Goal: Task Accomplishment & Management: Manage account settings

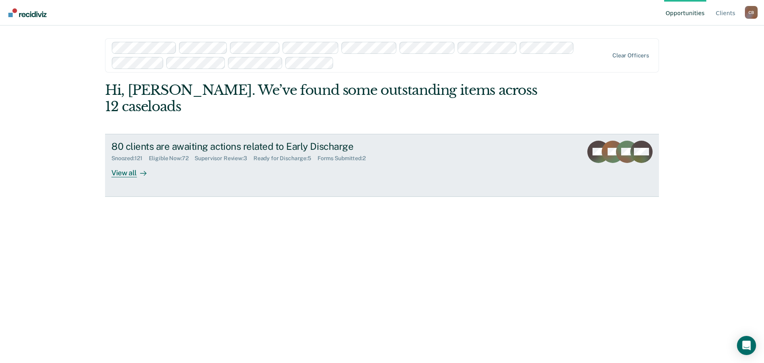
click at [299, 155] on div "Ready for Discharge : 5" at bounding box center [286, 158] width 64 height 7
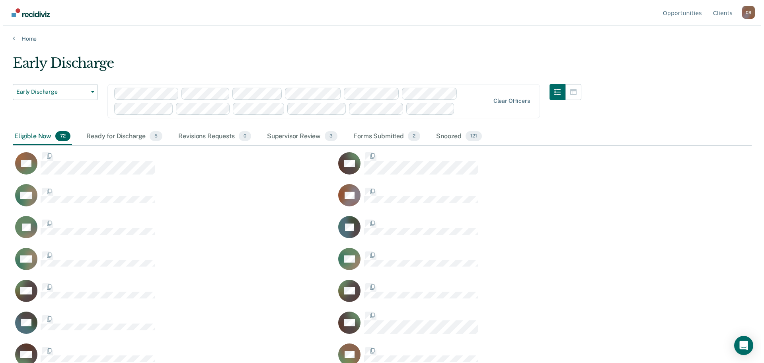
scroll to position [242, 733]
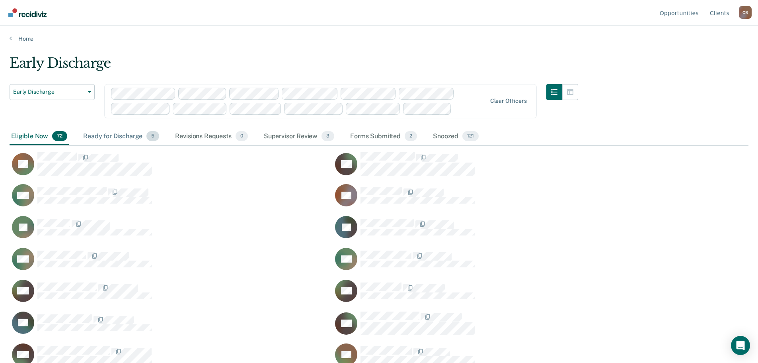
click at [119, 135] on div "Ready for Discharge 5" at bounding box center [121, 137] width 79 height 18
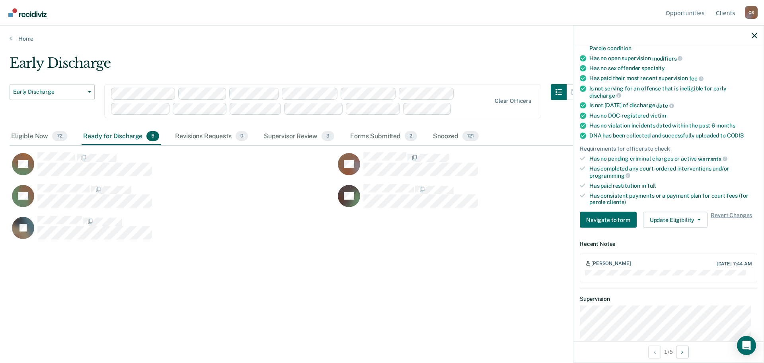
scroll to position [119, 0]
click at [688, 219] on button "Update Eligibility" at bounding box center [675, 219] width 64 height 16
click at [509, 223] on div "JE" at bounding box center [336, 231] width 652 height 32
click at [695, 219] on span "button" at bounding box center [698, 220] width 6 height 2
click at [502, 226] on div "JE" at bounding box center [336, 231] width 652 height 32
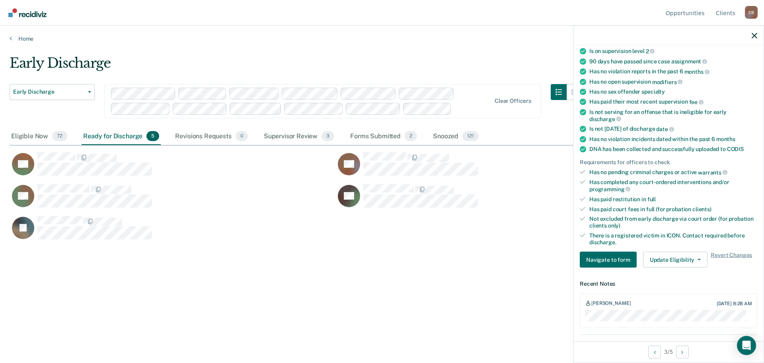
scroll to position [40, 0]
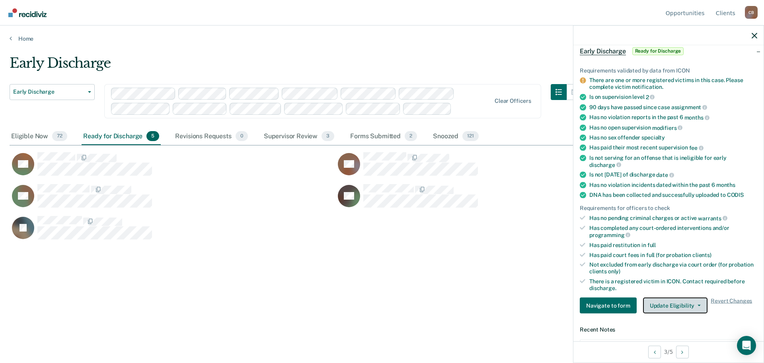
click at [696, 301] on button "Update Eligibility" at bounding box center [675, 305] width 64 height 16
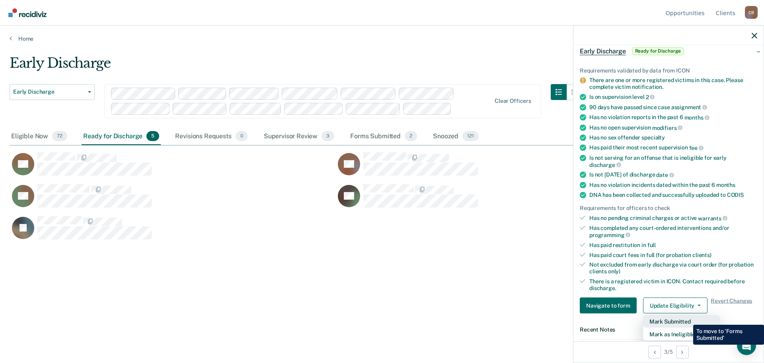
click at [687, 318] on button "Mark Submitted" at bounding box center [681, 321] width 77 height 13
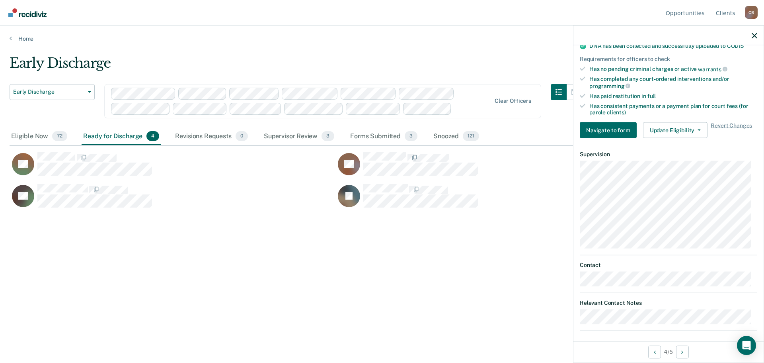
scroll to position [213, 0]
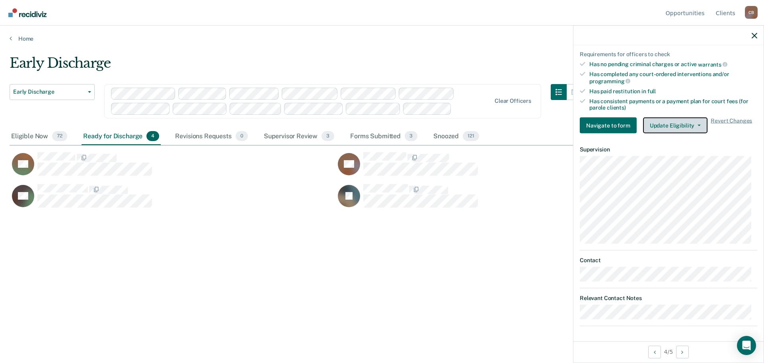
click at [698, 125] on icon "button" at bounding box center [699, 126] width 3 height 2
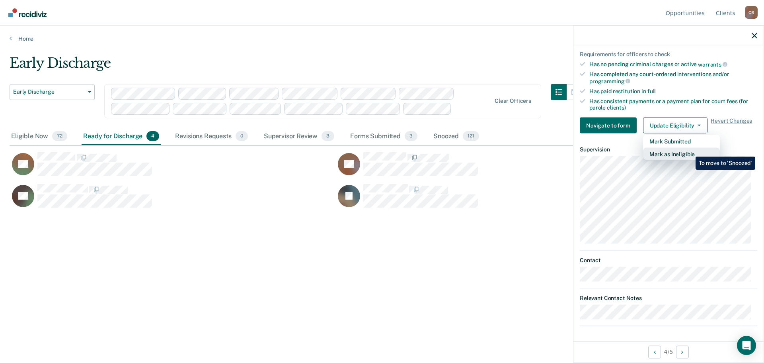
click at [690, 150] on button "Mark as Ineligible" at bounding box center [681, 154] width 77 height 13
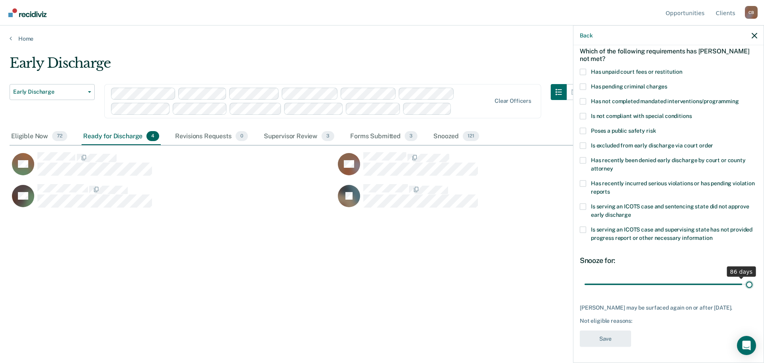
scroll to position [37, 0]
drag, startPoint x: 638, startPoint y: 276, endPoint x: 747, endPoint y: 275, distance: 108.3
type input "90"
click at [747, 278] on input "range" at bounding box center [669, 285] width 168 height 14
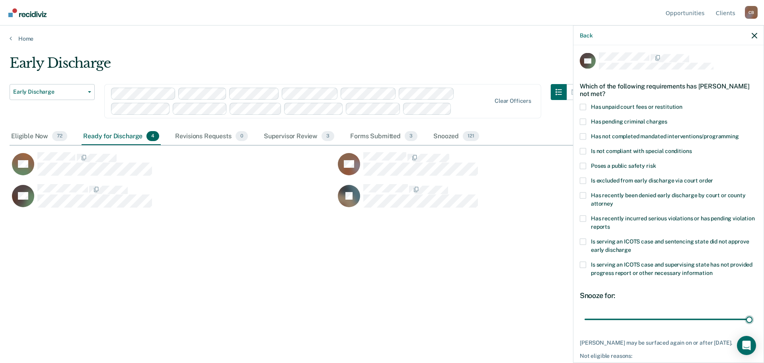
scroll to position [0, 0]
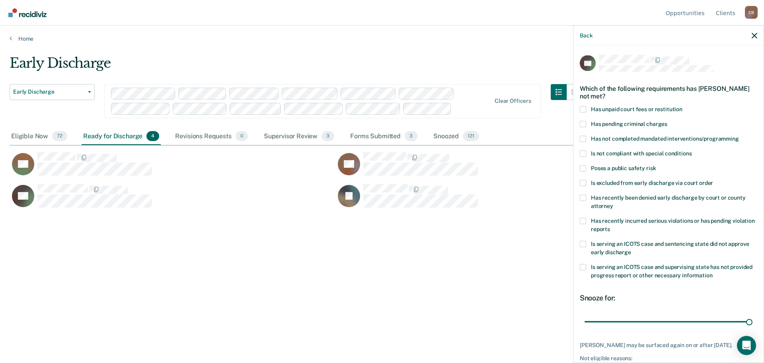
click at [586, 109] on span at bounding box center [583, 109] width 6 height 6
click at [683, 106] on input "Has unpaid court fees or restitution" at bounding box center [683, 106] width 0 height 0
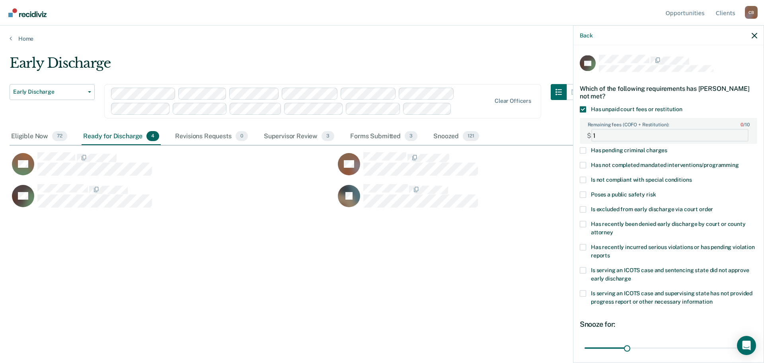
click at [738, 133] on FEESReasonInput "1" at bounding box center [670, 135] width 157 height 13
click at [739, 134] on FEESReasonInput "2" at bounding box center [670, 135] width 157 height 13
click at [737, 133] on FEESReasonInput "3" at bounding box center [670, 135] width 157 height 13
click at [737, 133] on FEESReasonInput "4" at bounding box center [670, 135] width 157 height 13
click at [737, 133] on FEESReasonInput "5" at bounding box center [670, 135] width 157 height 13
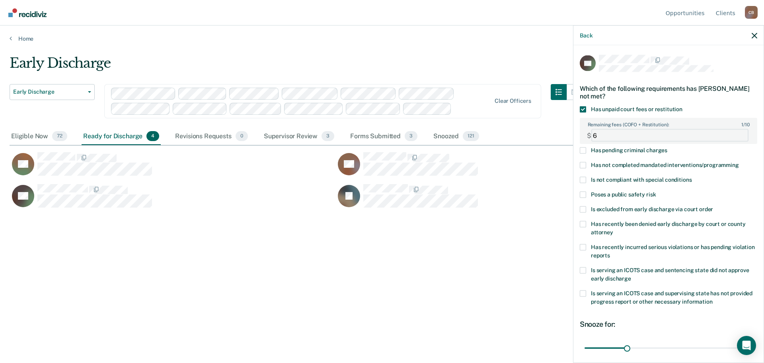
click at [737, 133] on FEESReasonInput "6" at bounding box center [670, 135] width 157 height 13
click at [738, 133] on FEESReasonInput "7" at bounding box center [670, 135] width 157 height 13
click at [738, 132] on FEESReasonInput "8" at bounding box center [670, 135] width 157 height 13
click at [738, 132] on FEESReasonInput "9" at bounding box center [670, 135] width 157 height 13
click at [738, 132] on FEESReasonInput "10" at bounding box center [670, 135] width 157 height 13
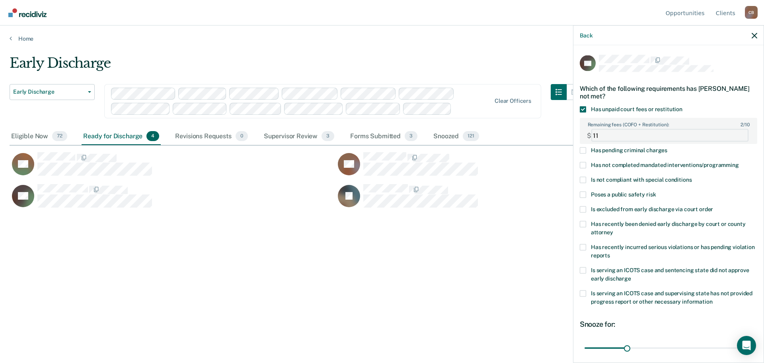
click at [738, 132] on FEESReasonInput "11" at bounding box center [670, 135] width 157 height 13
click at [738, 132] on FEESReasonInput "12" at bounding box center [670, 135] width 157 height 13
click at [738, 132] on FEESReasonInput "13" at bounding box center [670, 135] width 157 height 13
click at [738, 132] on FEESReasonInput "14" at bounding box center [670, 135] width 157 height 13
click at [738, 132] on FEESReasonInput "15" at bounding box center [670, 135] width 157 height 13
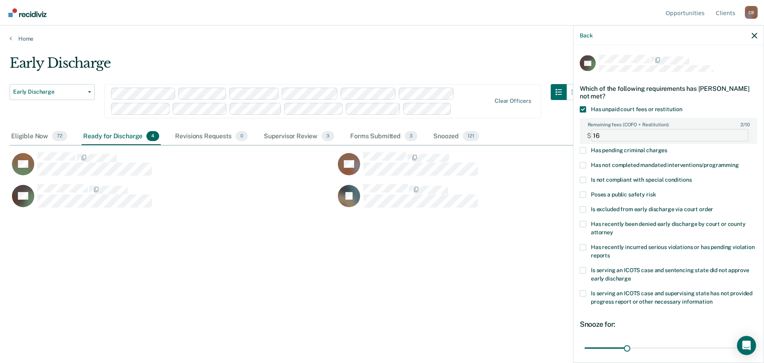
click at [738, 132] on FEESReasonInput "16" at bounding box center [670, 135] width 157 height 13
click at [738, 132] on FEESReasonInput "19" at bounding box center [670, 135] width 157 height 13
type FEESReasonInput "20"
click at [738, 132] on FEESReasonInput "20" at bounding box center [670, 135] width 157 height 13
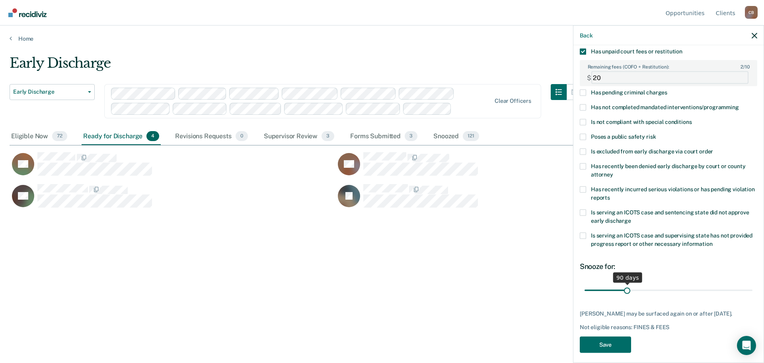
scroll to position [63, 0]
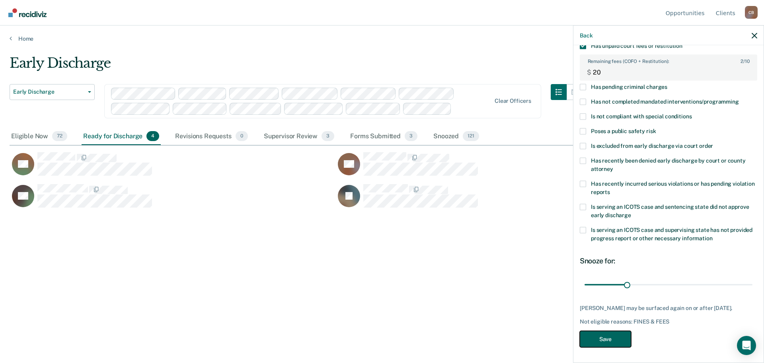
click at [613, 342] on button "Save" at bounding box center [605, 339] width 51 height 16
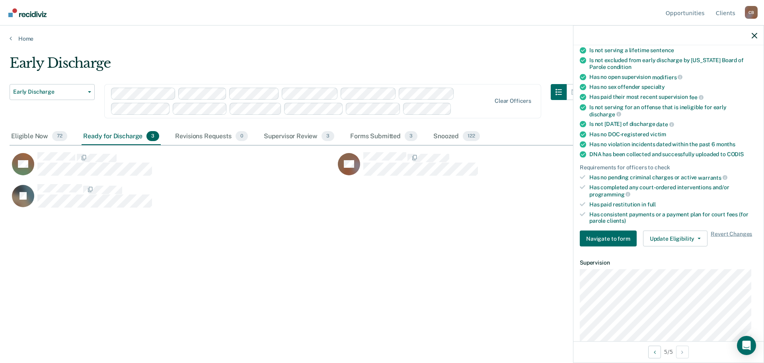
scroll to position [86, 0]
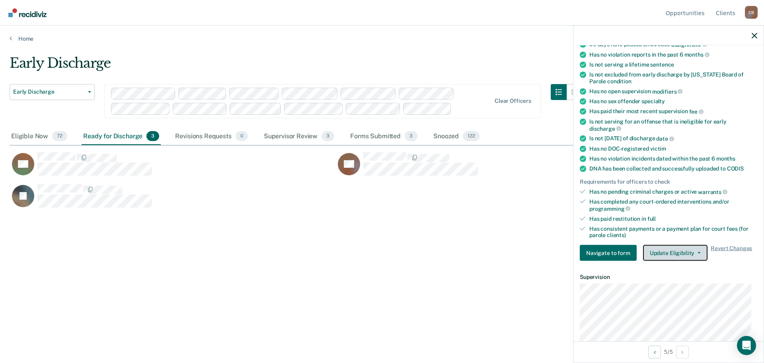
click at [695, 252] on span "button" at bounding box center [698, 253] width 6 height 2
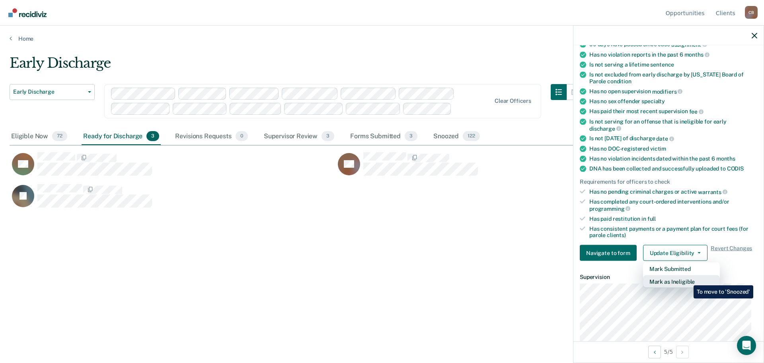
click at [688, 279] on button "Mark as Ineligible" at bounding box center [681, 281] width 77 height 13
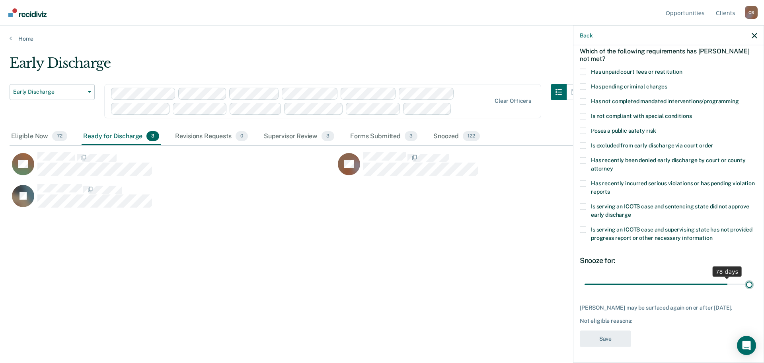
scroll to position [37, 0]
drag, startPoint x: 638, startPoint y: 276, endPoint x: 761, endPoint y: 273, distance: 123.0
type input "90"
click at [753, 278] on input "range" at bounding box center [669, 285] width 168 height 14
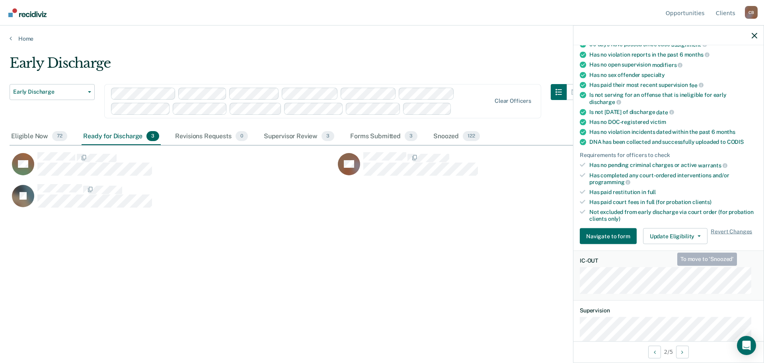
scroll to position [119, 0]
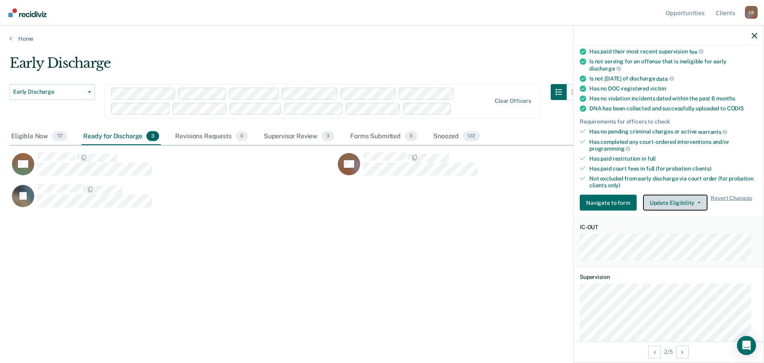
click at [696, 199] on button "Update Eligibility" at bounding box center [675, 203] width 64 height 16
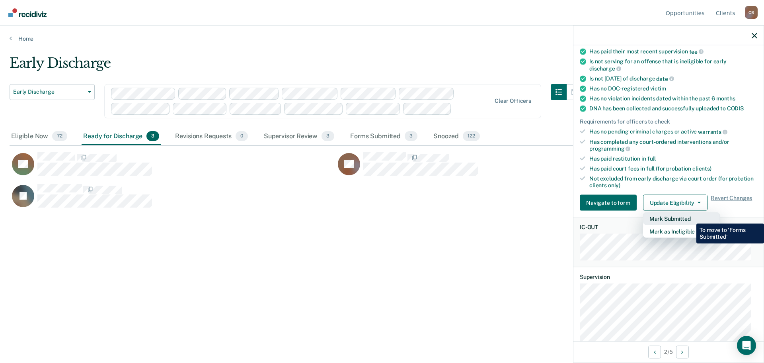
click at [691, 217] on button "Mark Submitted" at bounding box center [681, 218] width 77 height 13
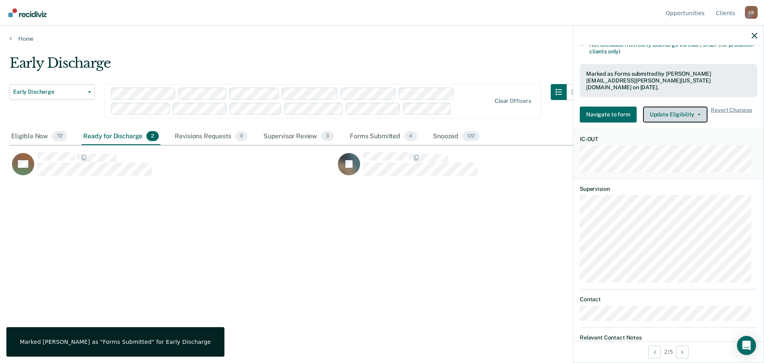
scroll to position [277, 0]
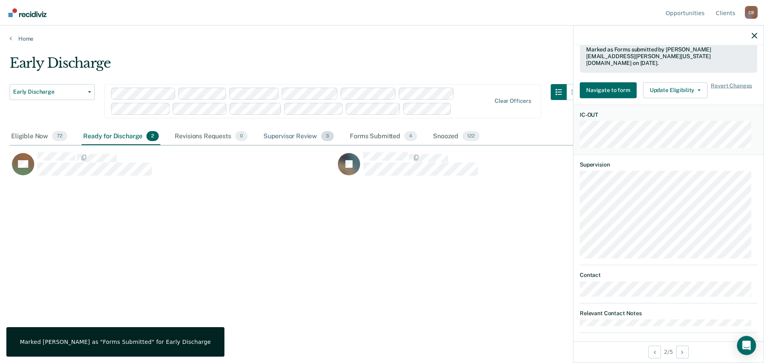
click at [300, 137] on div "Supervisor Review 3" at bounding box center [299, 137] width 74 height 18
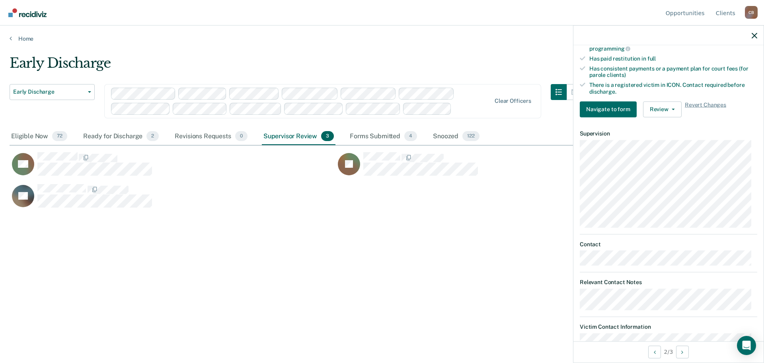
scroll to position [243, 0]
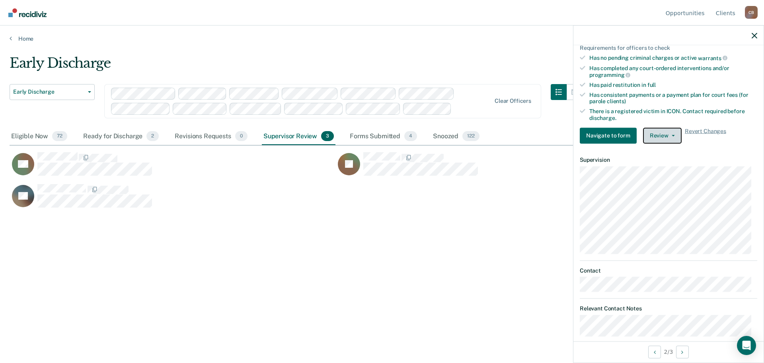
click at [672, 135] on icon "button" at bounding box center [673, 136] width 3 height 2
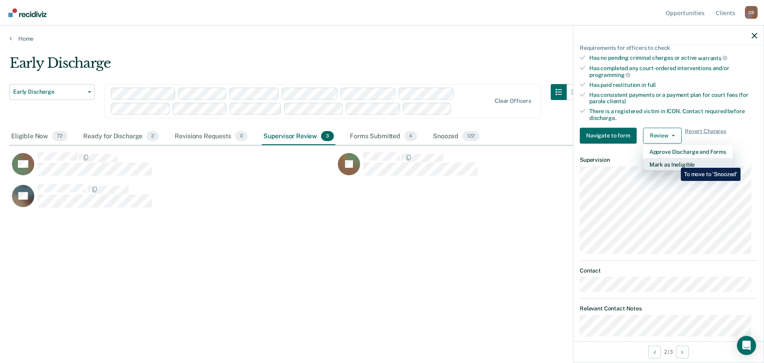
click at [675, 162] on button "Mark as Ineligible" at bounding box center [688, 164] width 90 height 13
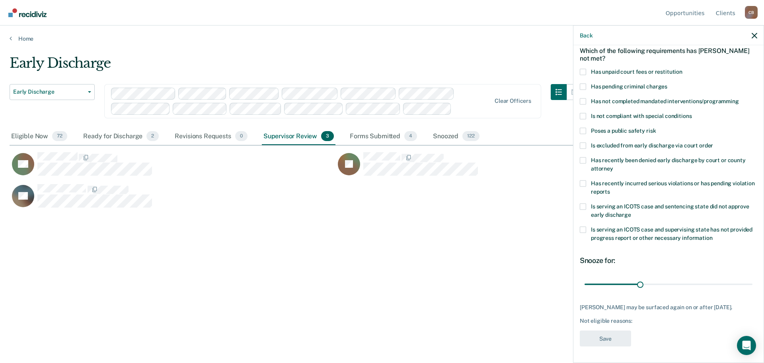
scroll to position [37, 0]
click at [583, 100] on span at bounding box center [583, 102] width 6 height 6
click at [739, 99] on input "Has not completed mandated interventions/programming" at bounding box center [739, 99] width 0 height 0
click at [584, 132] on span at bounding box center [583, 131] width 6 height 6
click at [656, 128] on input "Poses a public safety risk" at bounding box center [656, 128] width 0 height 0
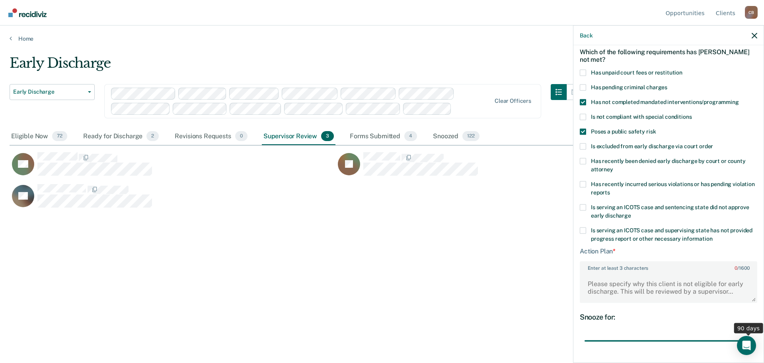
drag, startPoint x: 638, startPoint y: 338, endPoint x: 766, endPoint y: 339, distance: 128.2
type input "90"
click at [753, 339] on input "range" at bounding box center [669, 341] width 168 height 14
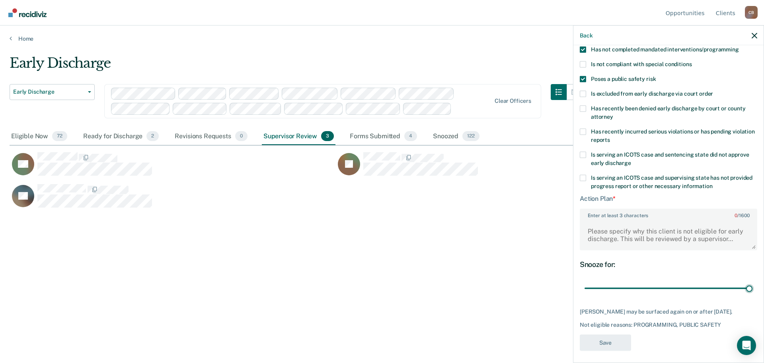
scroll to position [92, 0]
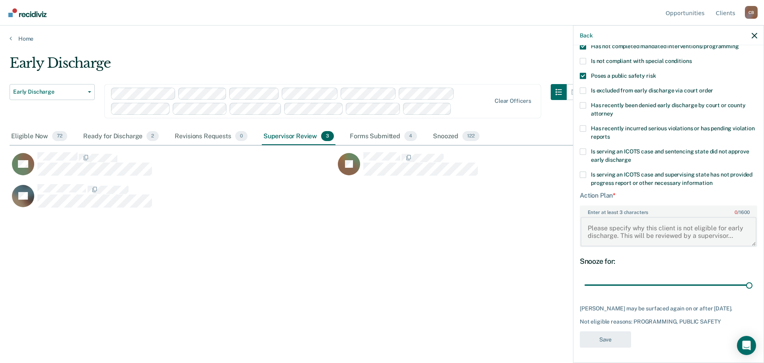
click at [678, 231] on textarea "Enter at least 3 characters 0 / 1600" at bounding box center [669, 231] width 176 height 29
click at [615, 232] on textarea "Enter at least 3 characters 0 / 1600" at bounding box center [669, 231] width 176 height 29
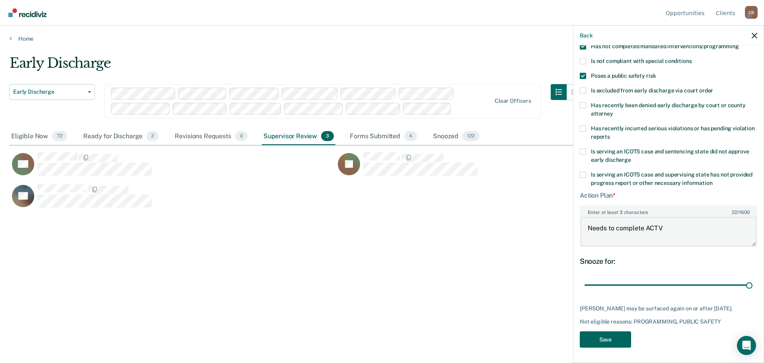
type textarea "Needs to complete ACTV"
click at [592, 340] on button "Save" at bounding box center [605, 339] width 51 height 16
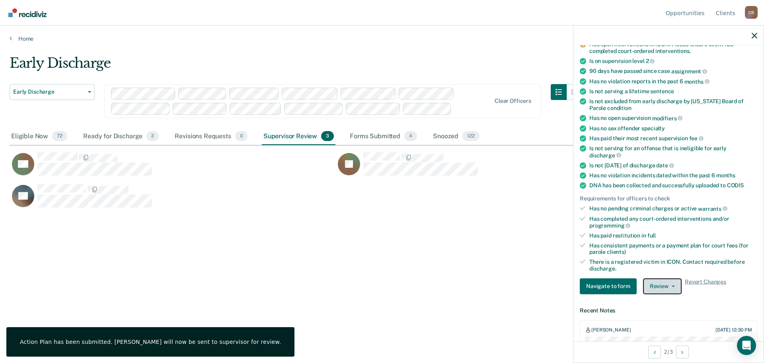
click at [665, 287] on button "Review" at bounding box center [662, 286] width 39 height 16
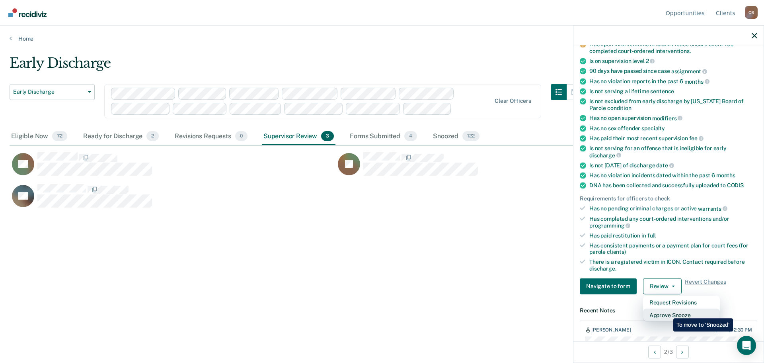
click at [668, 312] on button "Approve Snooze" at bounding box center [681, 314] width 77 height 13
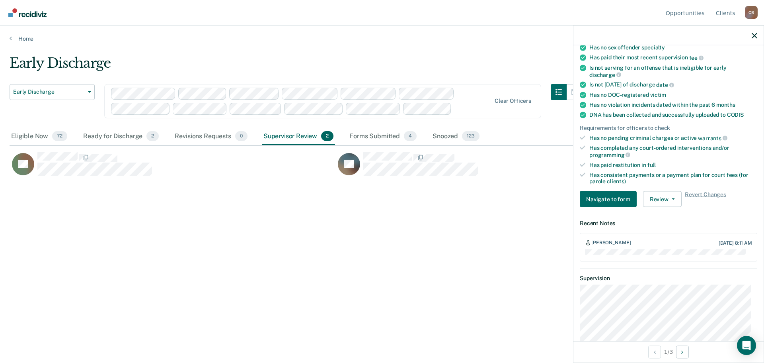
scroll to position [159, 0]
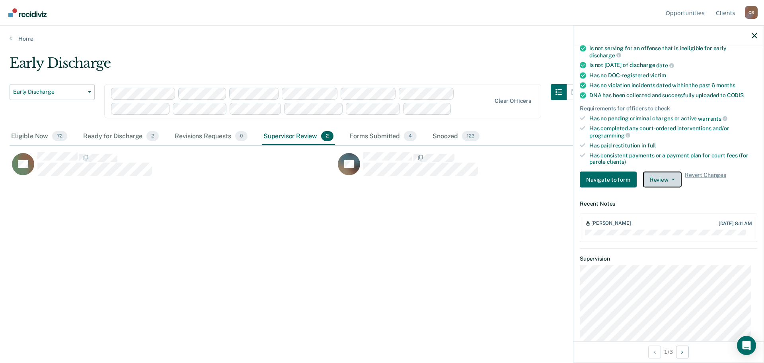
click at [674, 178] on button "Review" at bounding box center [662, 180] width 39 height 16
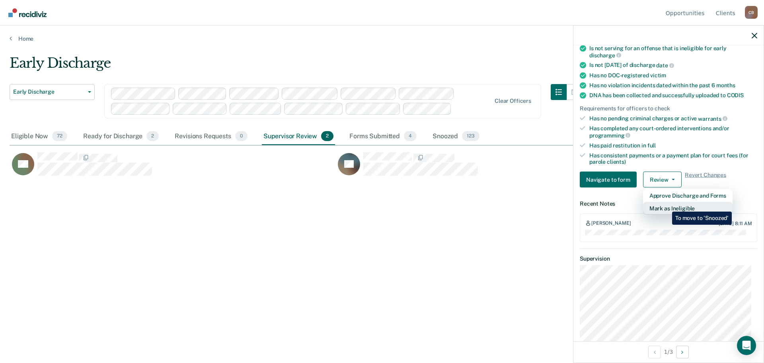
click at [666, 205] on button "Mark as Ineligible" at bounding box center [688, 208] width 90 height 13
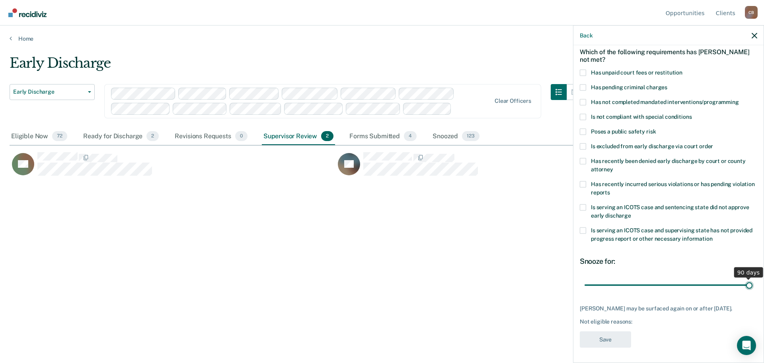
drag, startPoint x: 638, startPoint y: 284, endPoint x: 762, endPoint y: 281, distance: 123.8
type input "90"
click at [753, 281] on input "range" at bounding box center [669, 285] width 168 height 14
click at [583, 130] on span at bounding box center [583, 131] width 6 height 6
click at [656, 128] on input "Poses a public safety risk" at bounding box center [656, 128] width 0 height 0
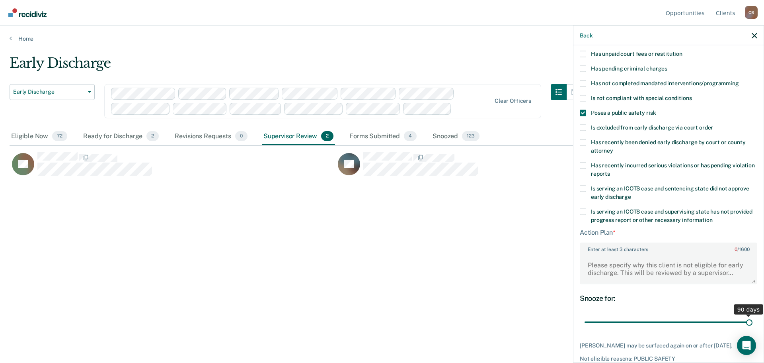
scroll to position [92, 0]
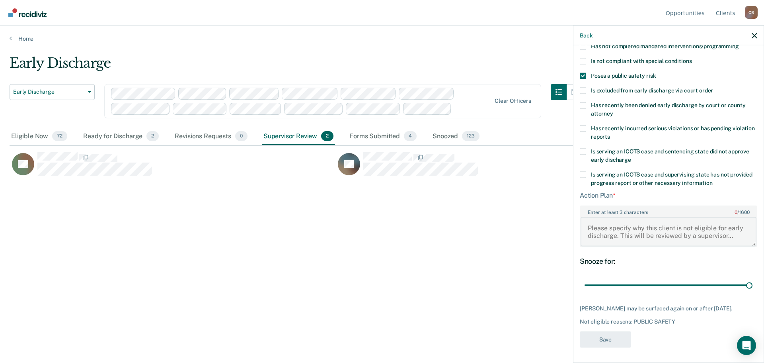
click at [652, 230] on textarea "Enter at least 3 characters 0 / 1600" at bounding box center [669, 231] width 176 height 29
click at [632, 227] on textarea "Enter at least 3 characters 0 / 1600" at bounding box center [669, 231] width 176 height 29
type textarea "Habitual Offender, parole discharge date [DATE]"
click at [600, 340] on button "Save" at bounding box center [605, 339] width 51 height 16
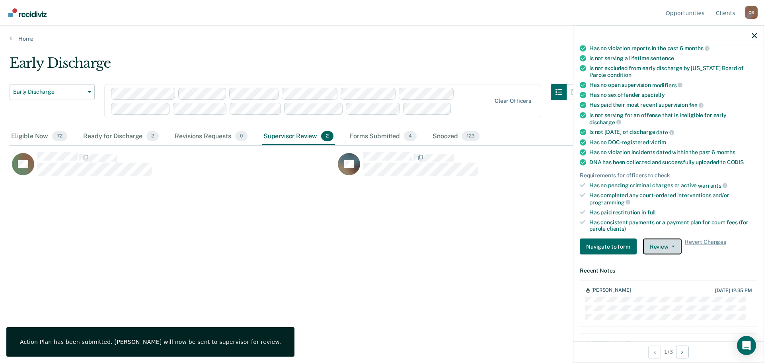
click at [668, 248] on button "Review" at bounding box center [662, 246] width 39 height 16
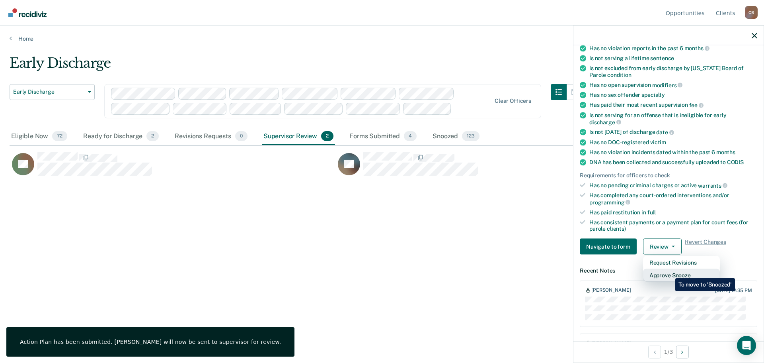
click at [670, 272] on button "Approve Snooze" at bounding box center [681, 275] width 77 height 13
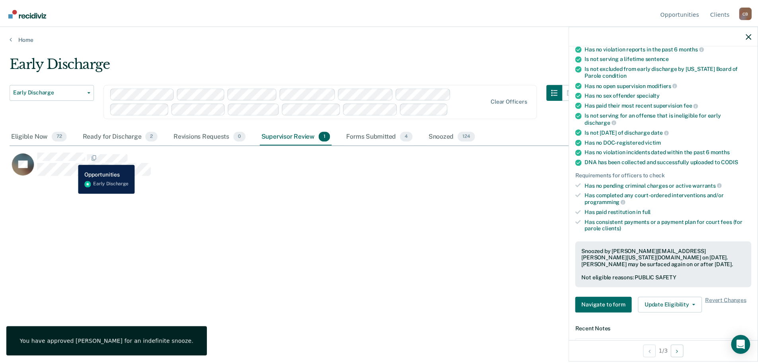
scroll to position [109, 0]
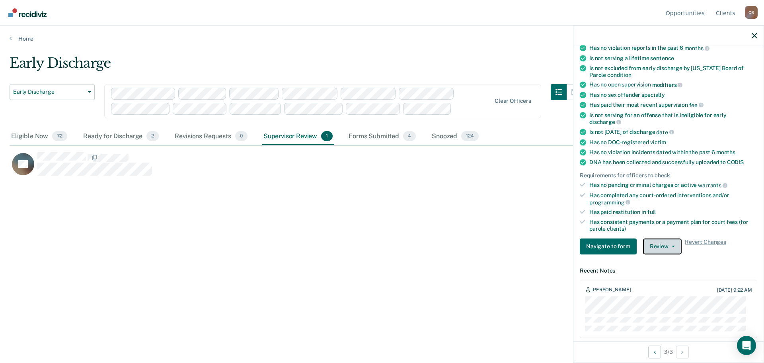
click at [675, 245] on button "Review" at bounding box center [662, 246] width 39 height 16
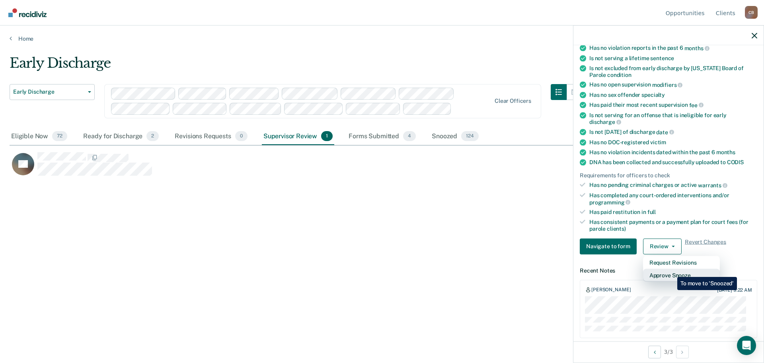
click at [672, 271] on button "Approve Snooze" at bounding box center [681, 274] width 77 height 13
